Goal: Book appointment/travel/reservation

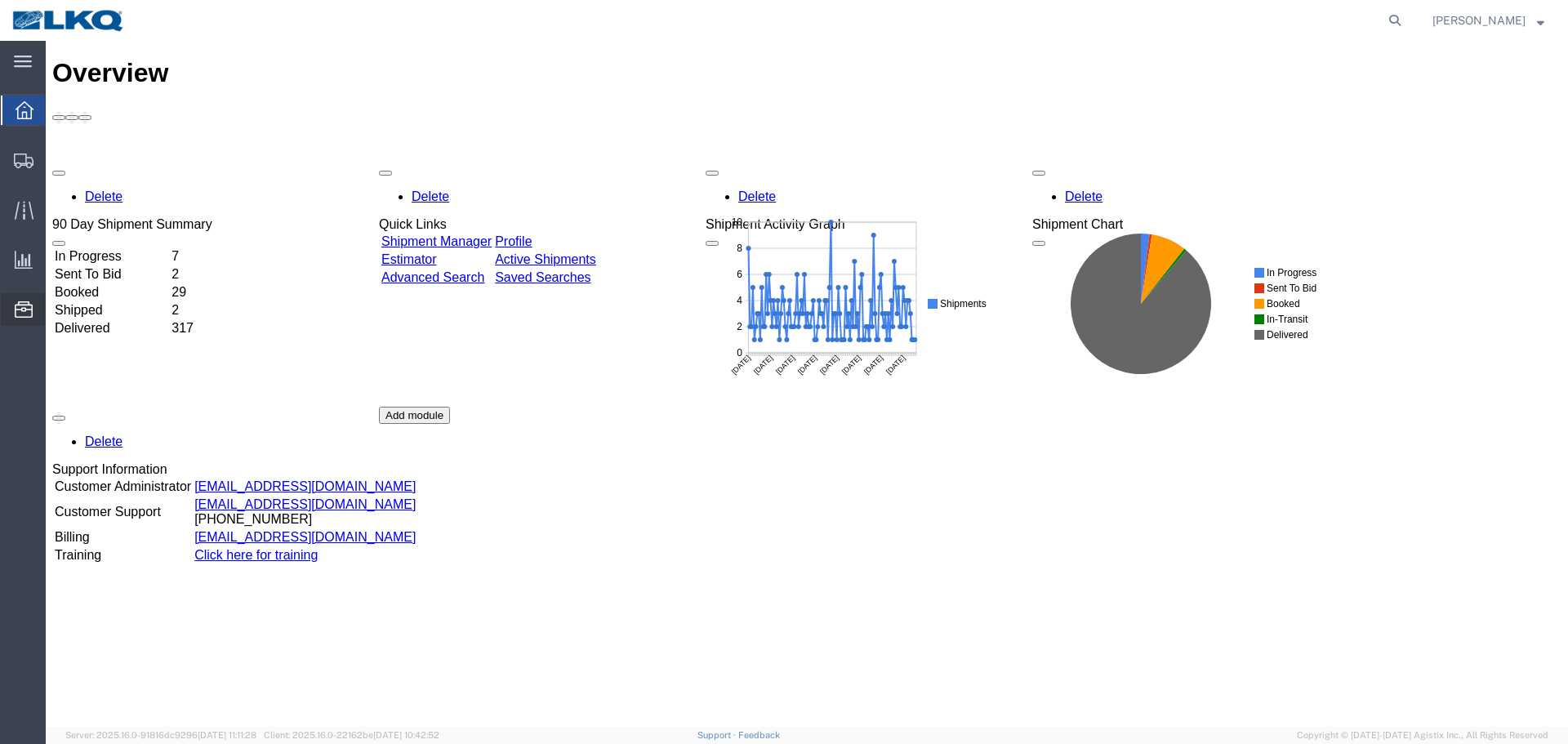
click at [0, 0] on span "Location Appointment" at bounding box center [0, 0] width 0 height 0
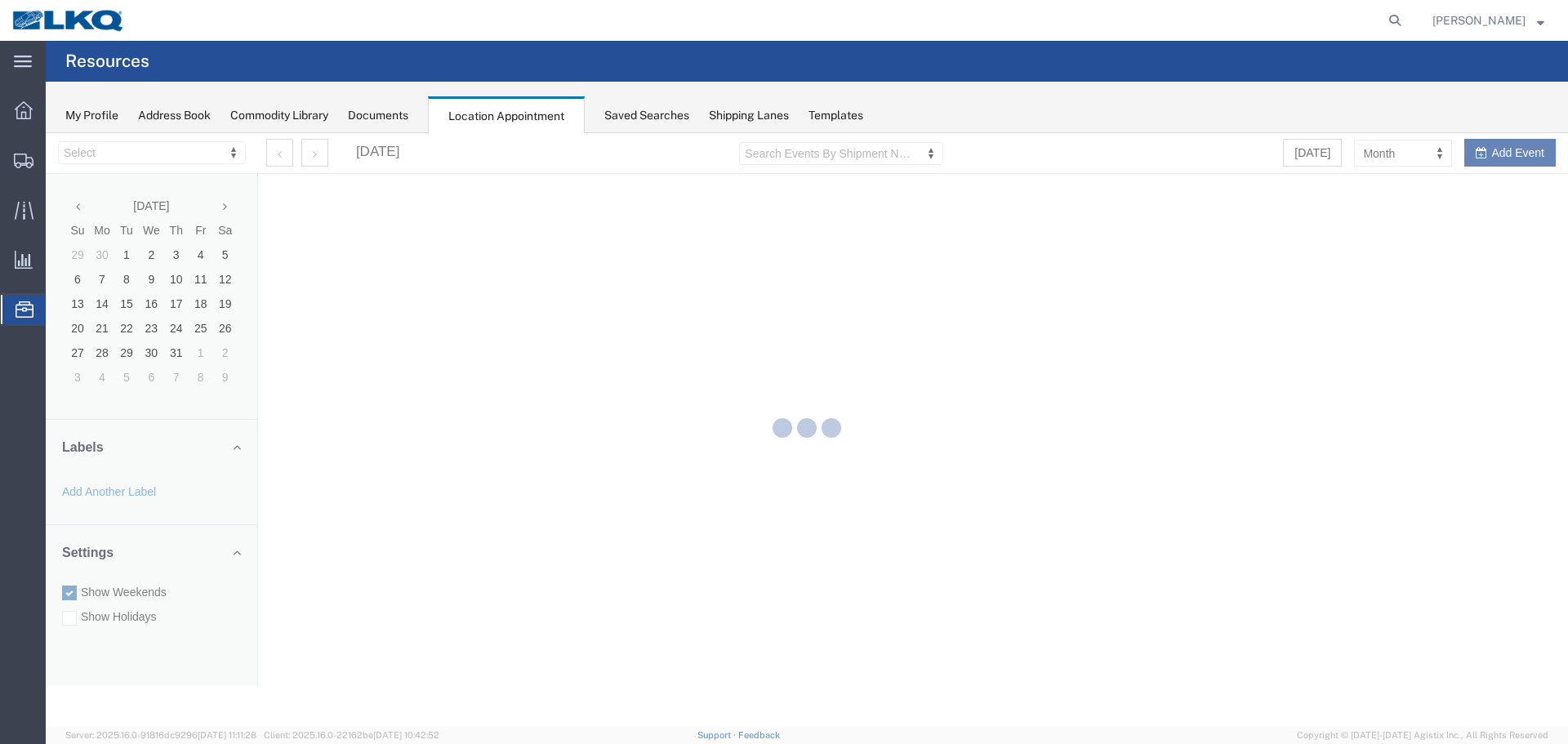
select select "28018"
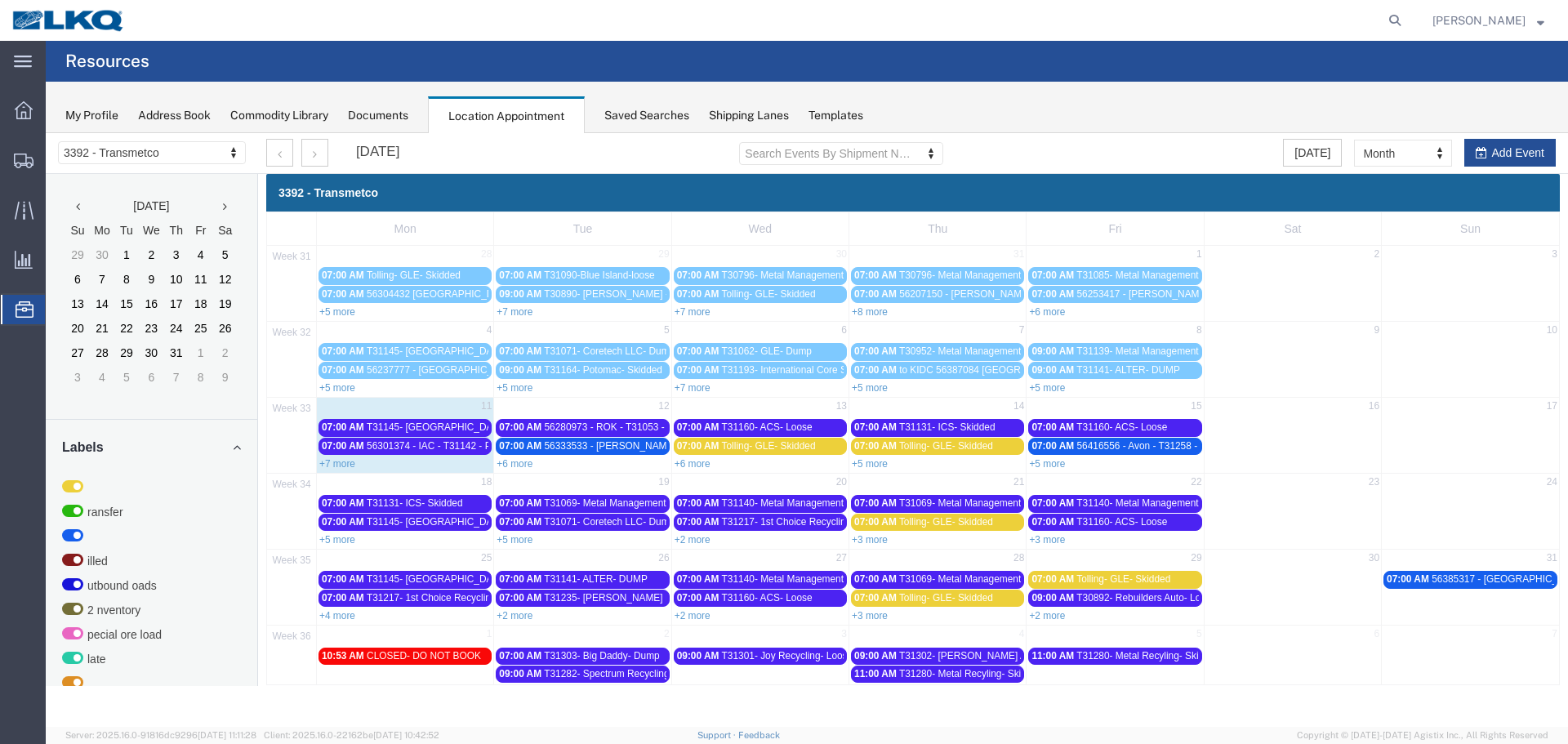
click at [340, 465] on link "+7 more" at bounding box center [337, 463] width 36 height 12
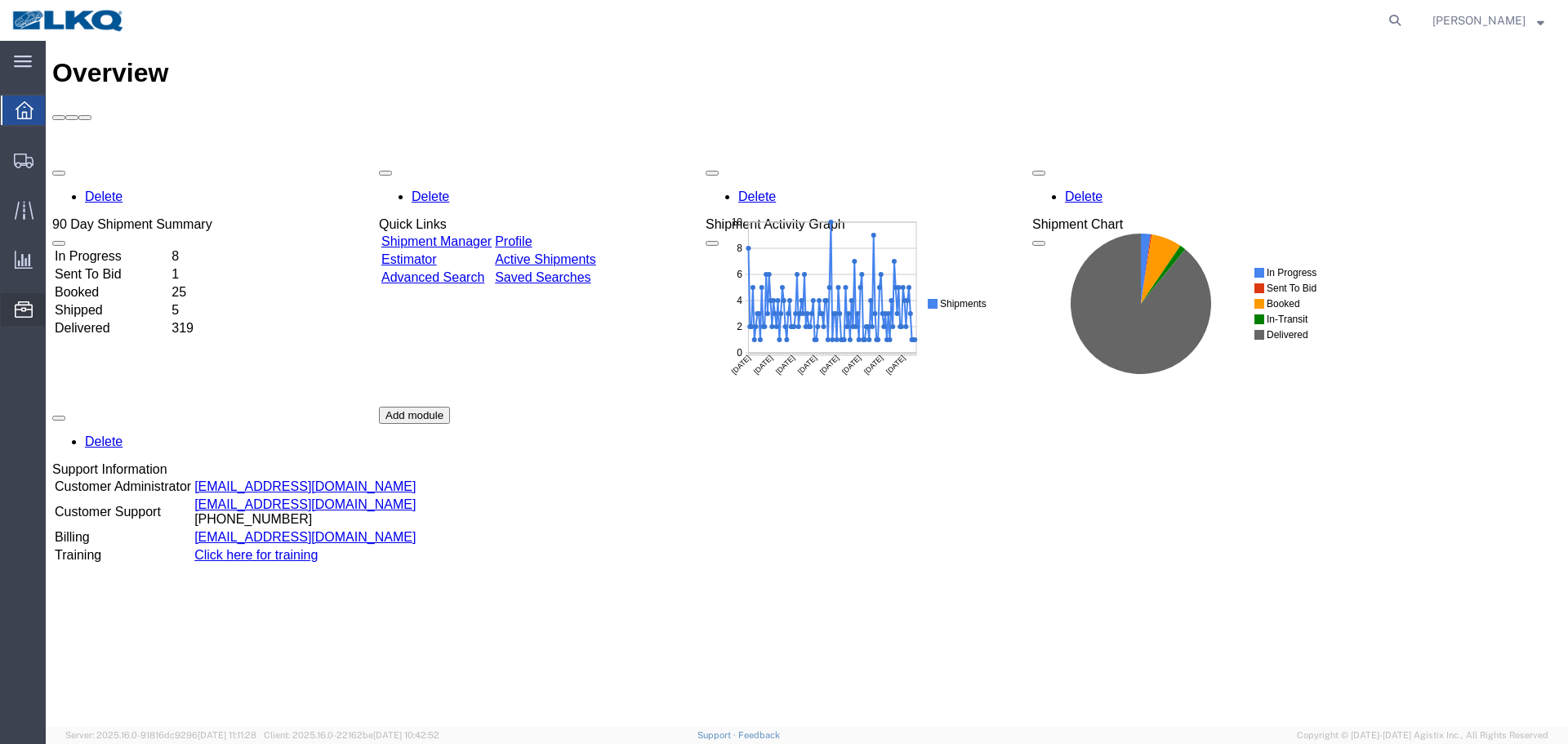
click at [0, 0] on span "Location Appointment" at bounding box center [0, 0] width 0 height 0
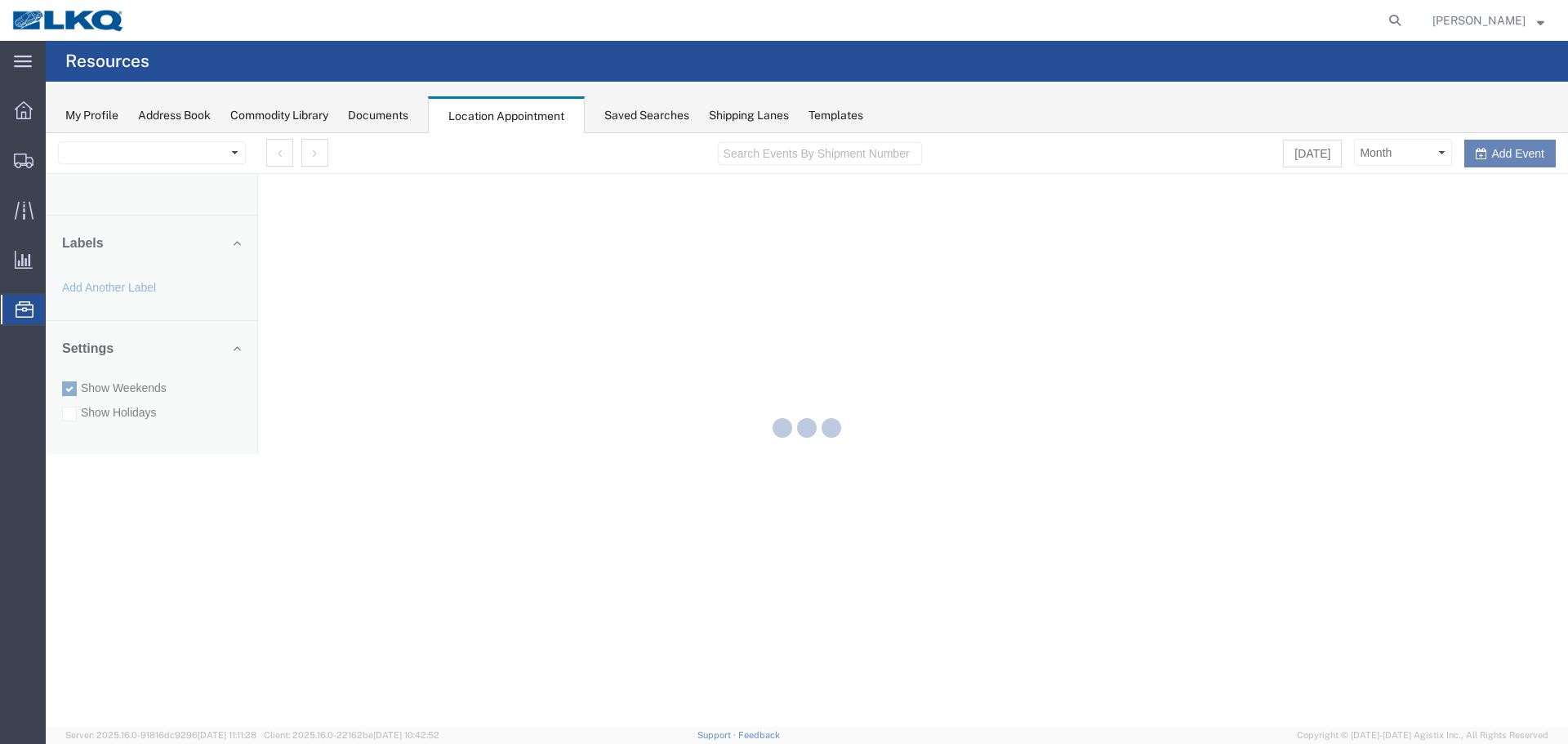
select select "28018"
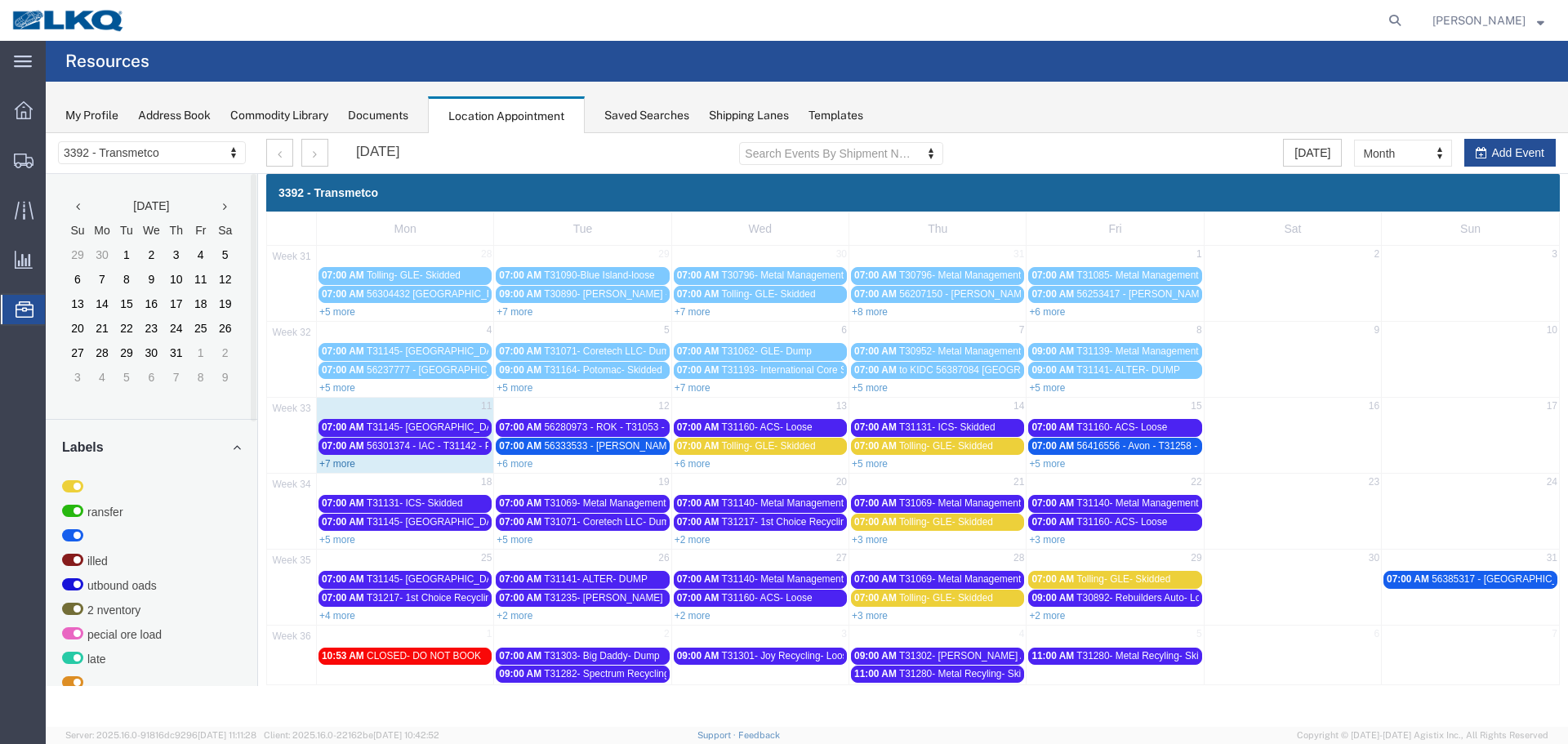
click at [342, 466] on link "+7 more" at bounding box center [337, 463] width 36 height 12
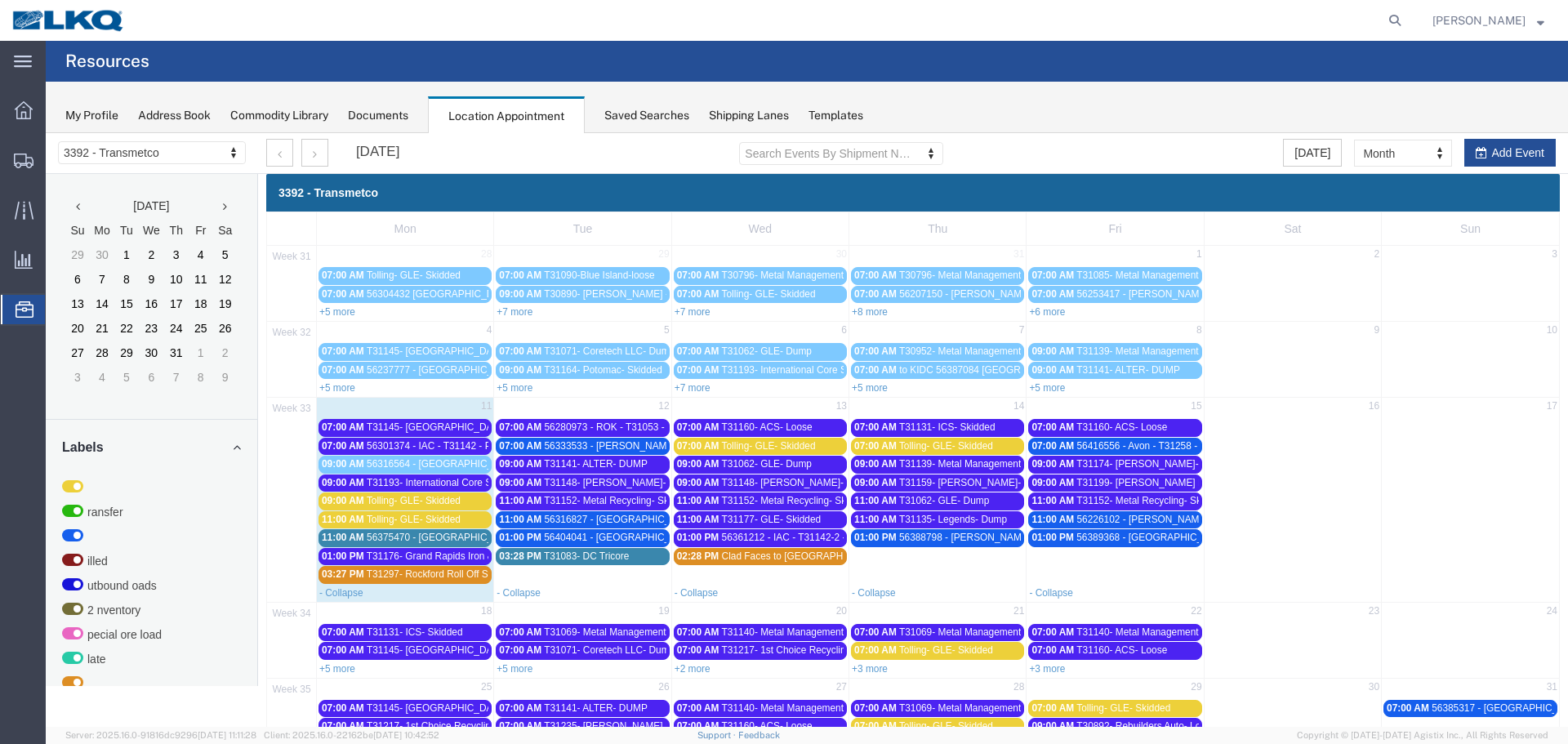
click at [378, 431] on span "T31145- [GEOGRAPHIC_DATA]- Loose" at bounding box center [453, 427] width 172 height 12
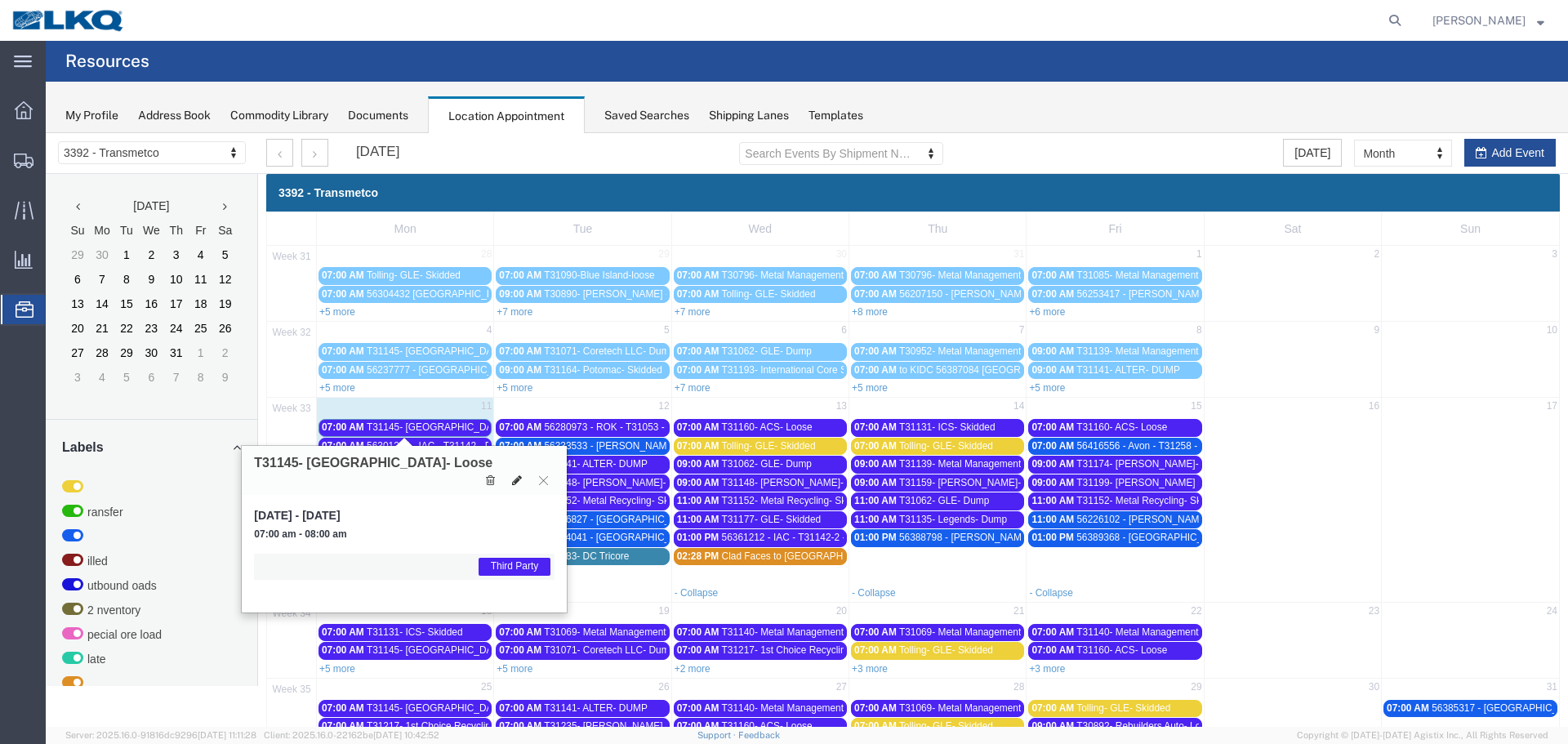
click at [517, 475] on icon at bounding box center [517, 480] width 10 height 12
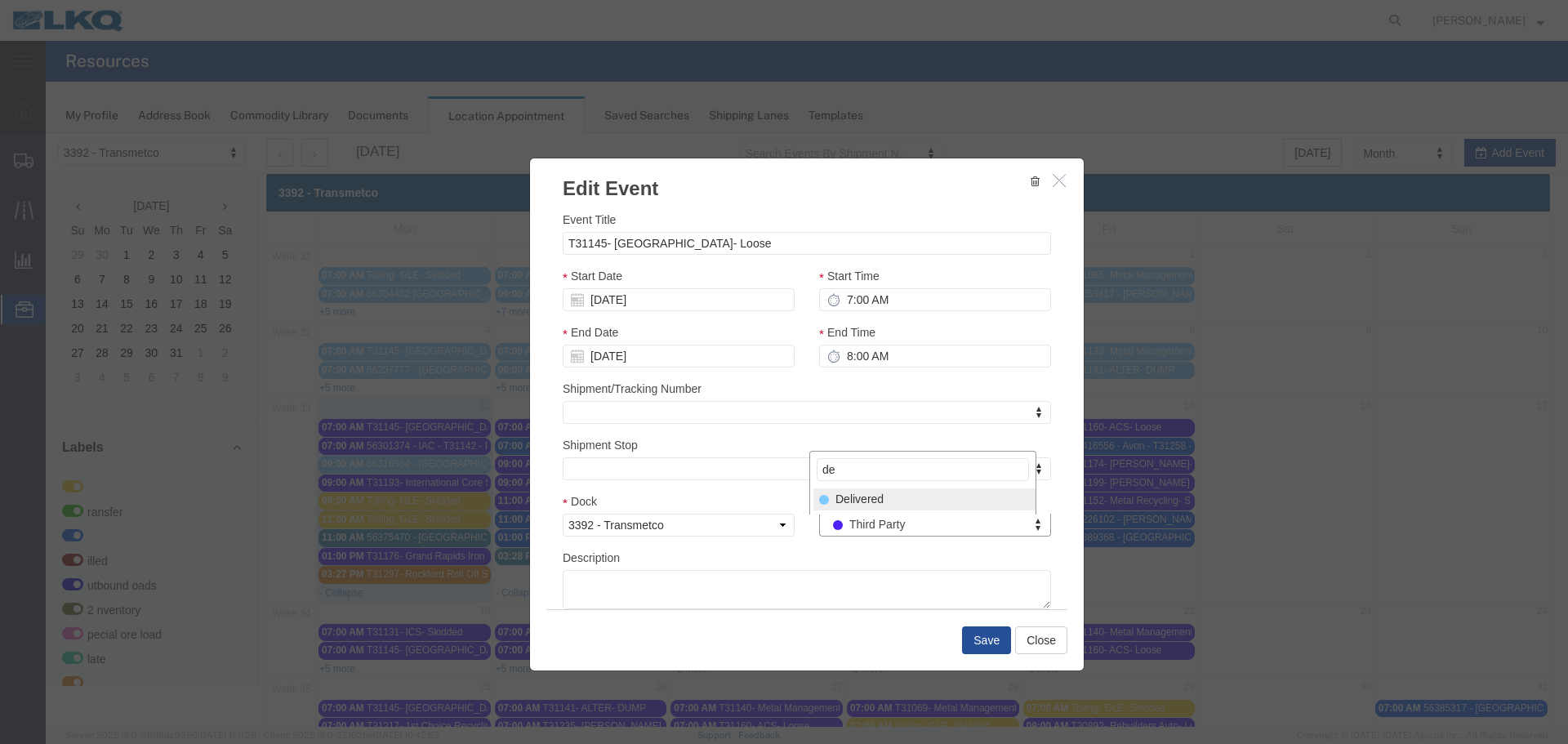
type input "de"
drag, startPoint x: 865, startPoint y: 501, endPoint x: 872, endPoint y: 505, distance: 8.1
select select "40"
click at [968, 638] on button "Save" at bounding box center [986, 640] width 49 height 28
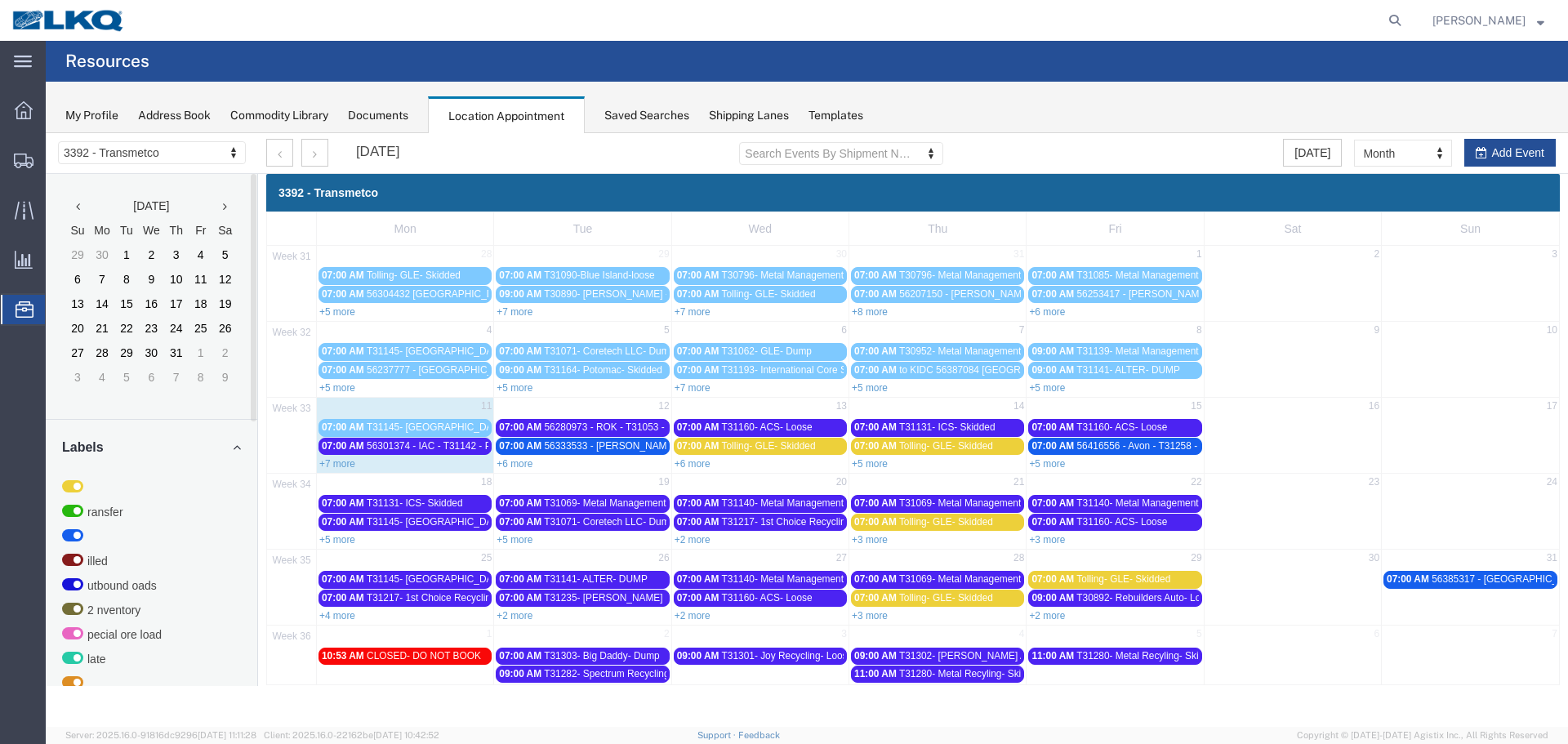
drag, startPoint x: 353, startPoint y: 464, endPoint x: 378, endPoint y: 458, distance: 25.7
click at [353, 464] on link "+7 more" at bounding box center [337, 463] width 36 height 12
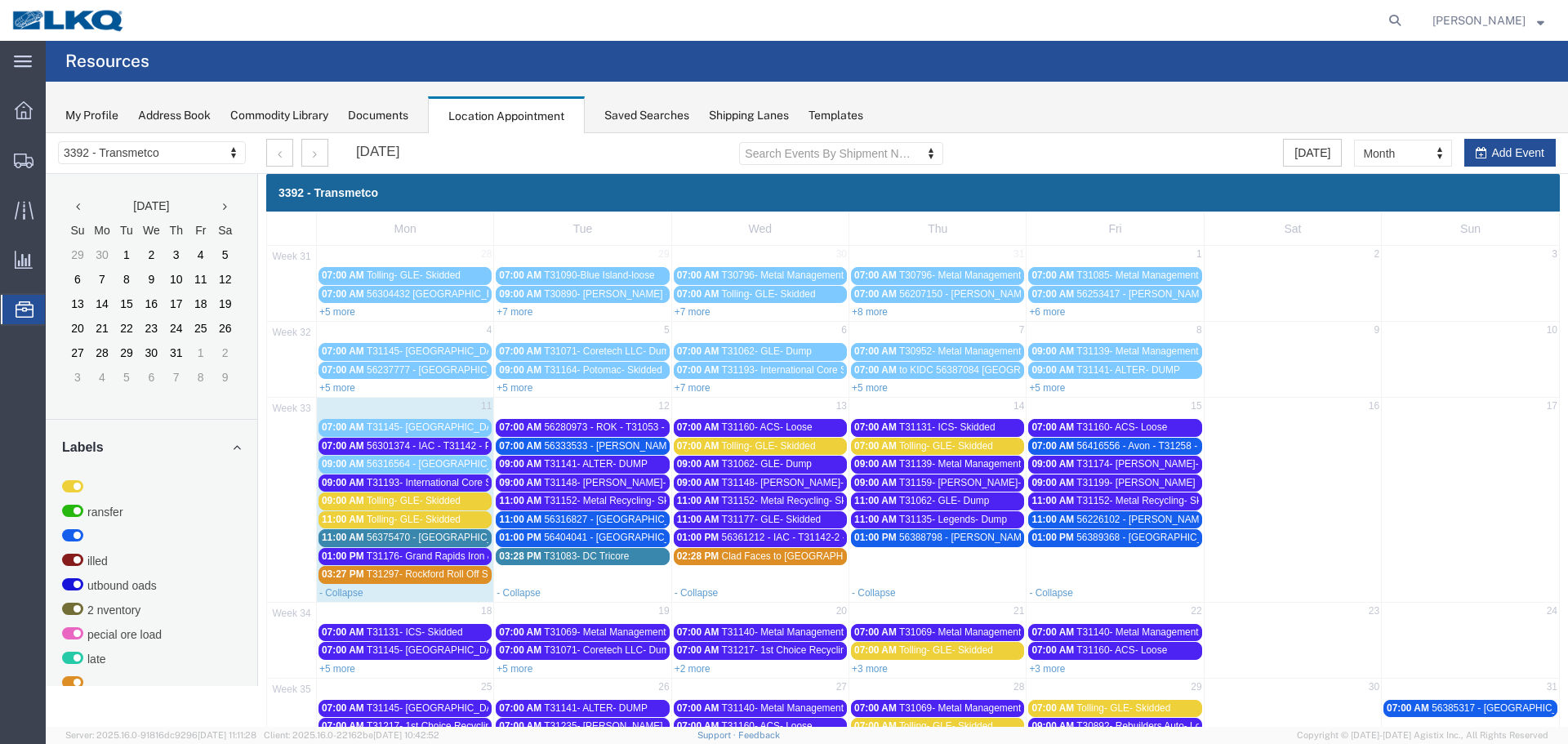
click at [394, 452] on div "07:00 AM 56301374 - IAC - T31142 - Palletized" at bounding box center [404, 446] width 167 height 12
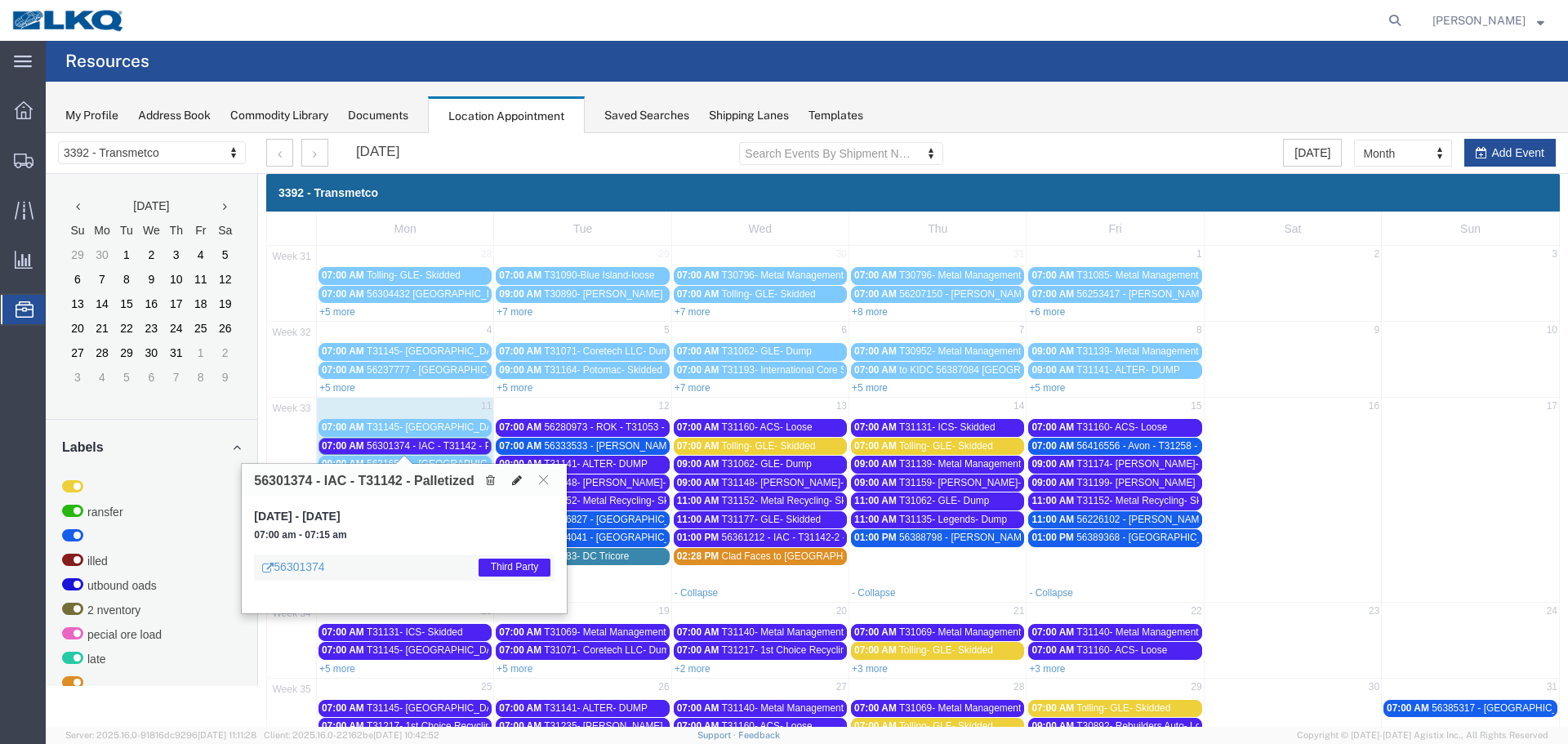
click at [513, 478] on icon at bounding box center [517, 480] width 10 height 12
select select "1"
select select "23"
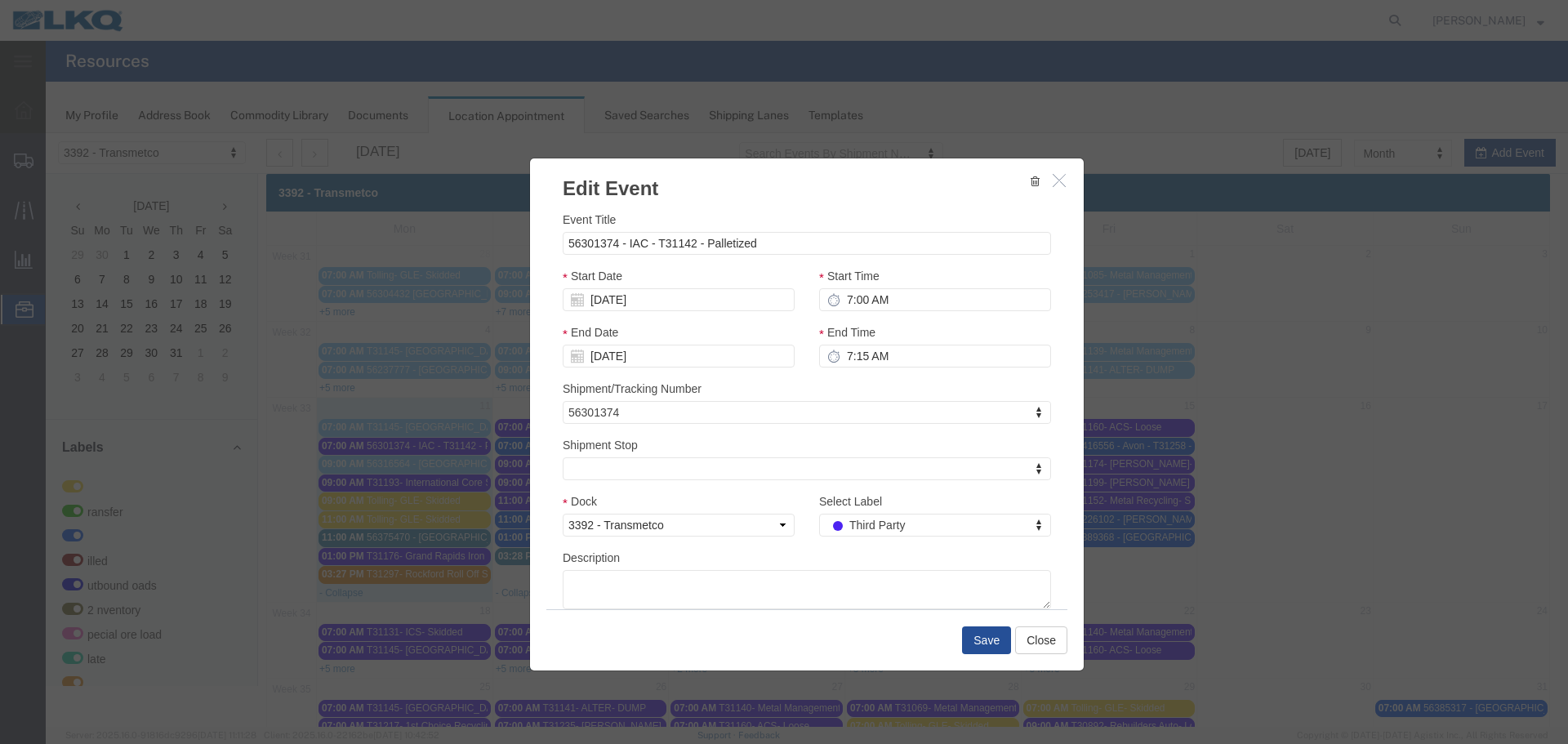
select select
type input "de"
select select "40"
click at [973, 641] on button "Save" at bounding box center [986, 640] width 49 height 28
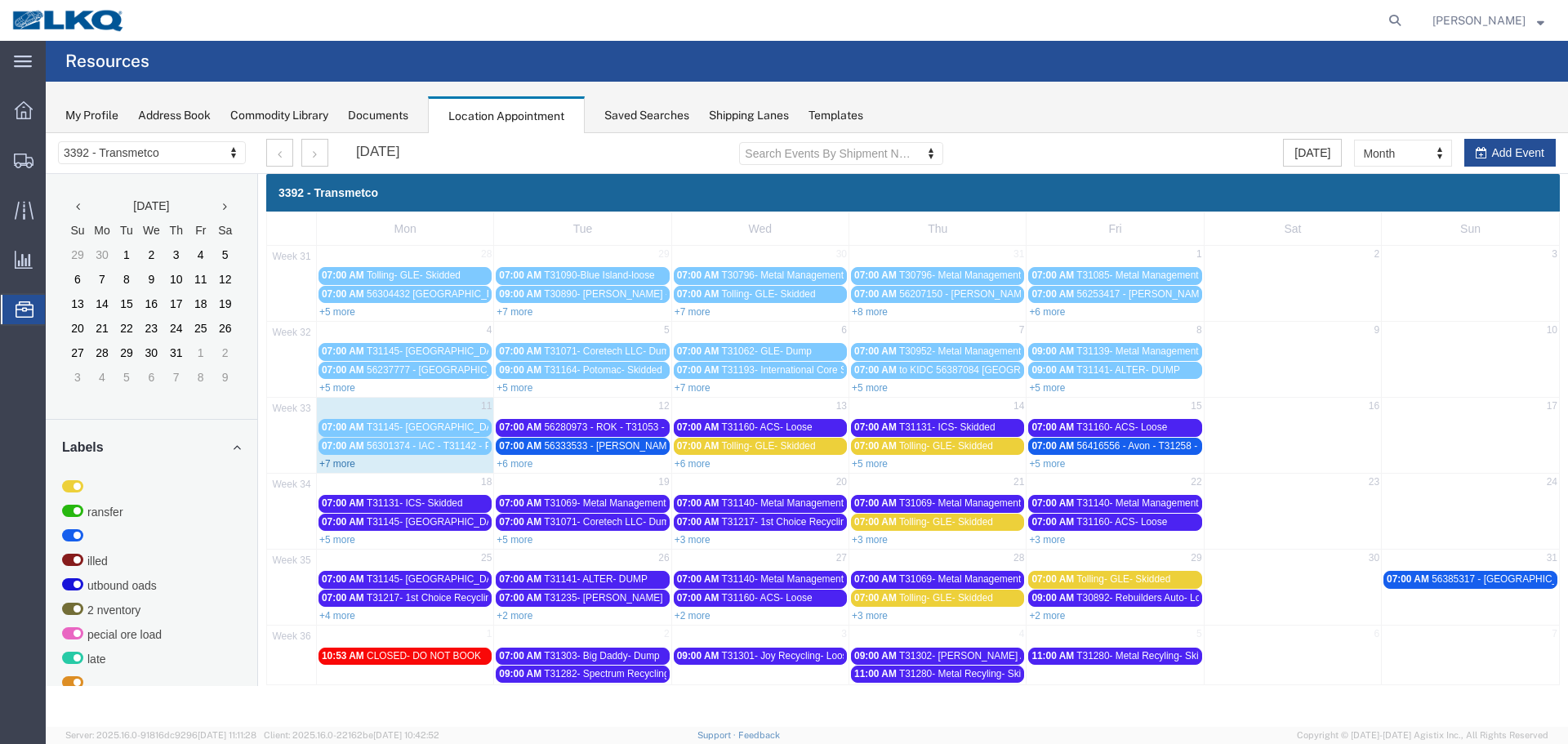
click at [335, 467] on link "+7 more" at bounding box center [337, 463] width 36 height 12
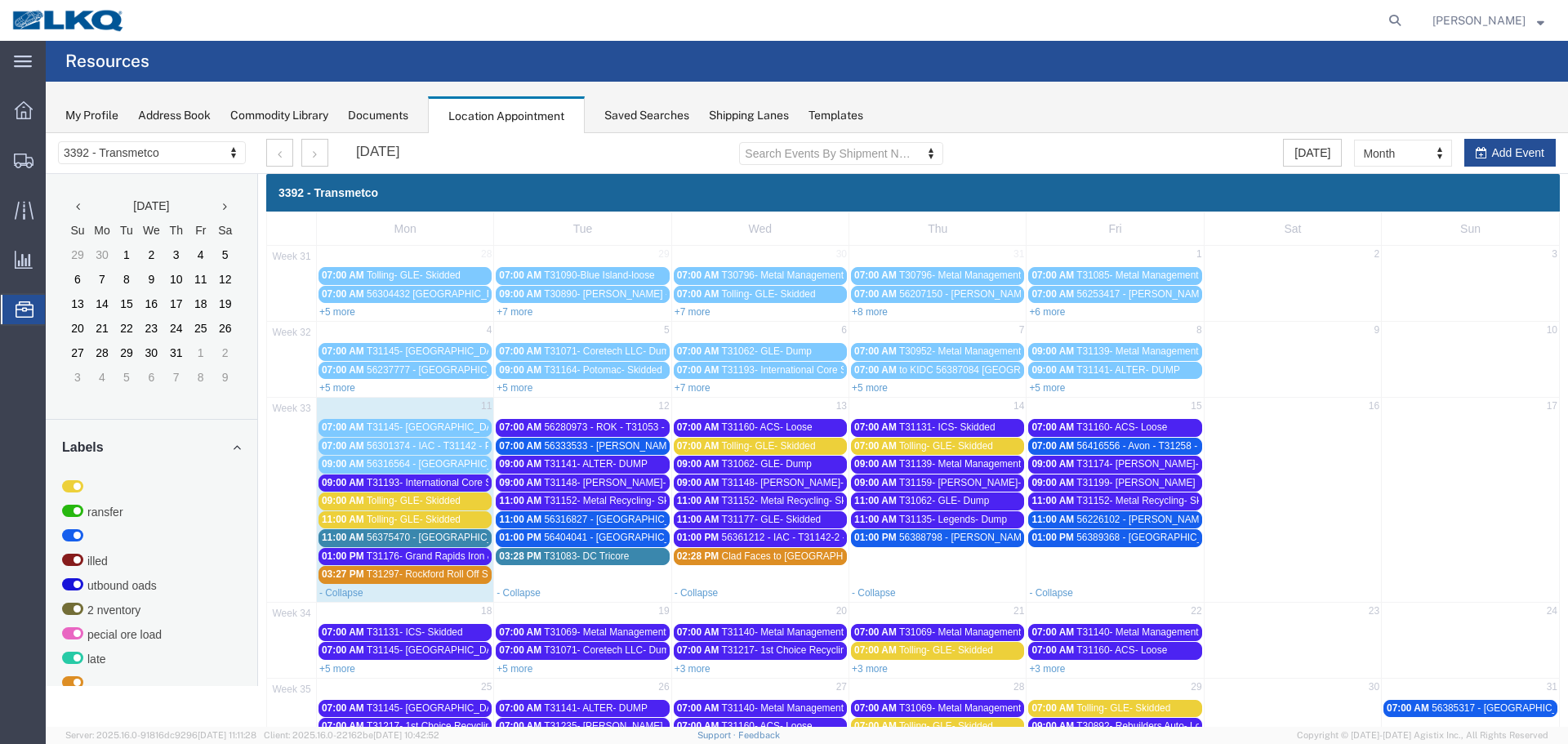
click at [429, 541] on span "56375470 - [GEOGRAPHIC_DATA] - T31227 - Palletized" at bounding box center [489, 537] width 245 height 12
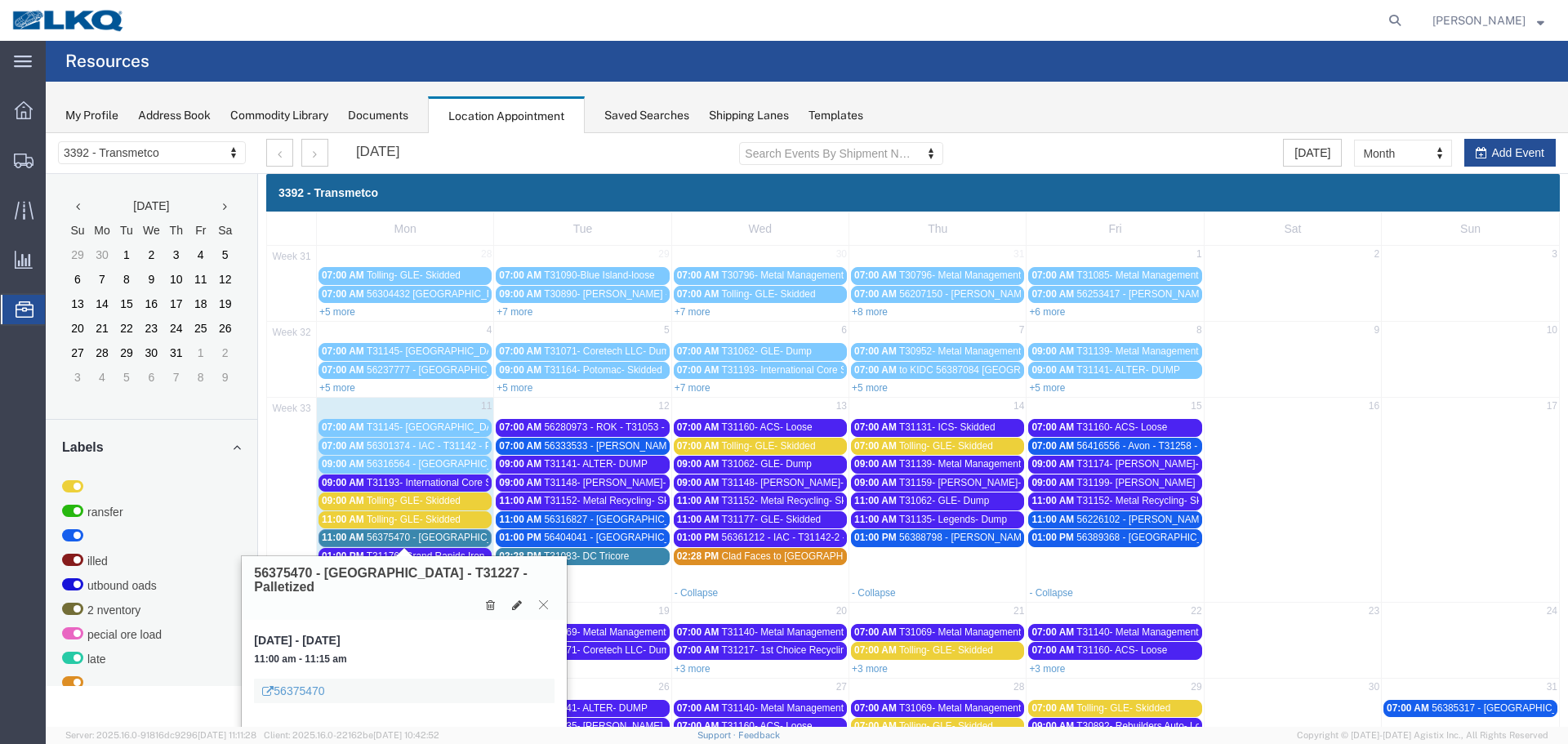
click at [550, 597] on button at bounding box center [543, 604] width 22 height 15
